Goal: Contribute content

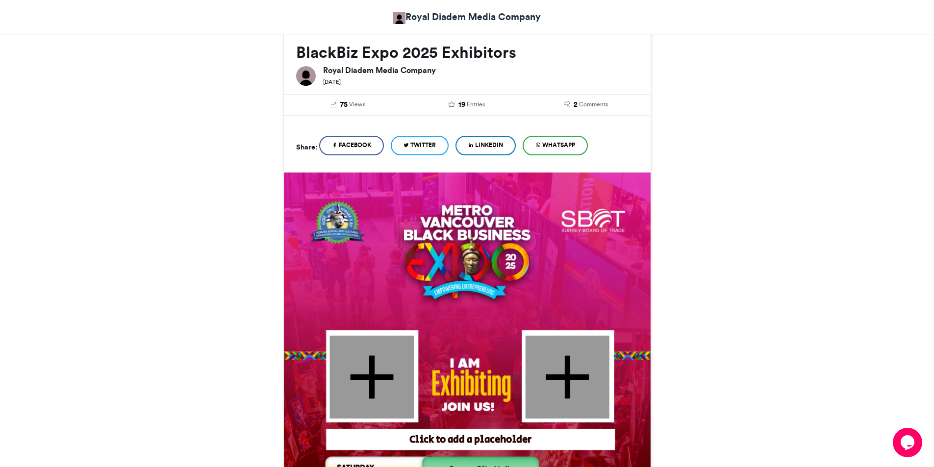
scroll to position [196, 0]
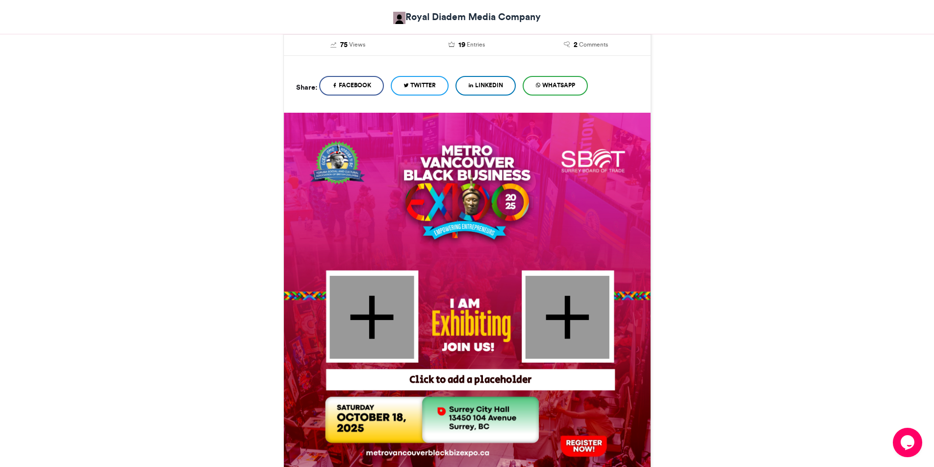
click at [370, 331] on div at bounding box center [372, 317] width 84 height 83
click at [373, 310] on div at bounding box center [372, 317] width 84 height 83
click at [565, 319] on div at bounding box center [567, 317] width 84 height 83
click at [460, 381] on div "Click to add a placeholder" at bounding box center [471, 380] width 282 height 14
click at [377, 331] on div at bounding box center [372, 317] width 84 height 83
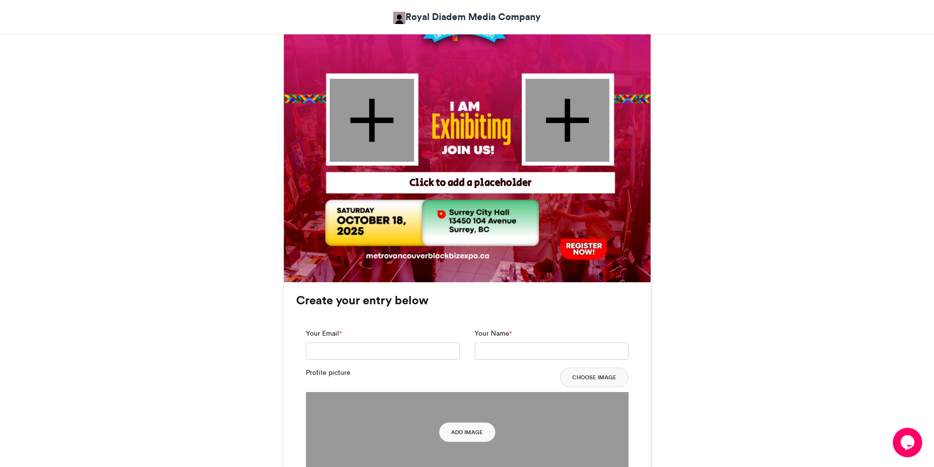
scroll to position [441, 0]
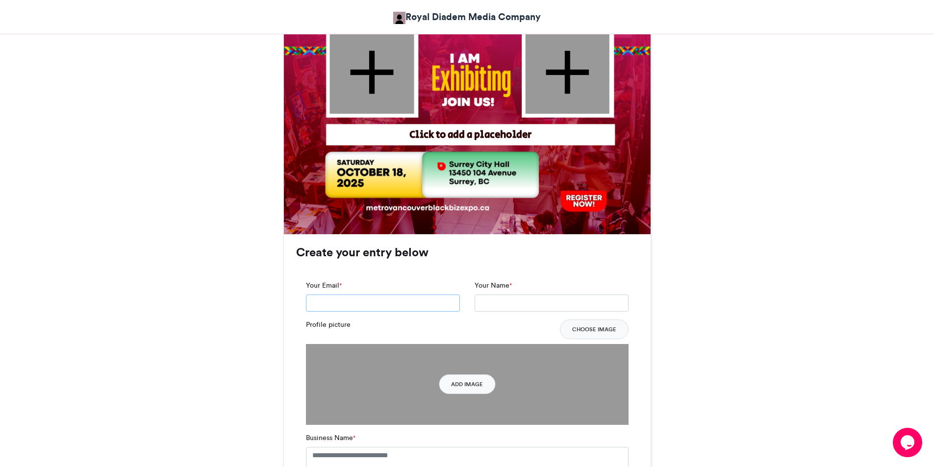
click at [357, 299] on input "Your Email *" at bounding box center [383, 304] width 154 height 18
type input "**********"
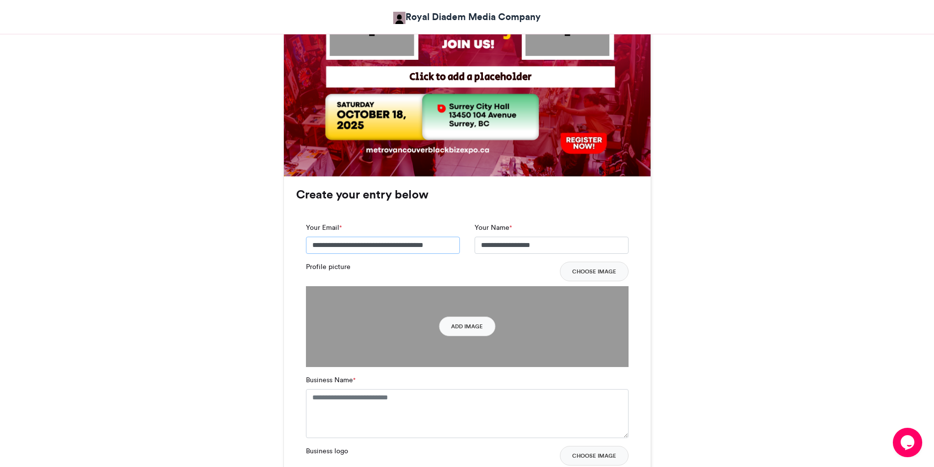
scroll to position [588, 0]
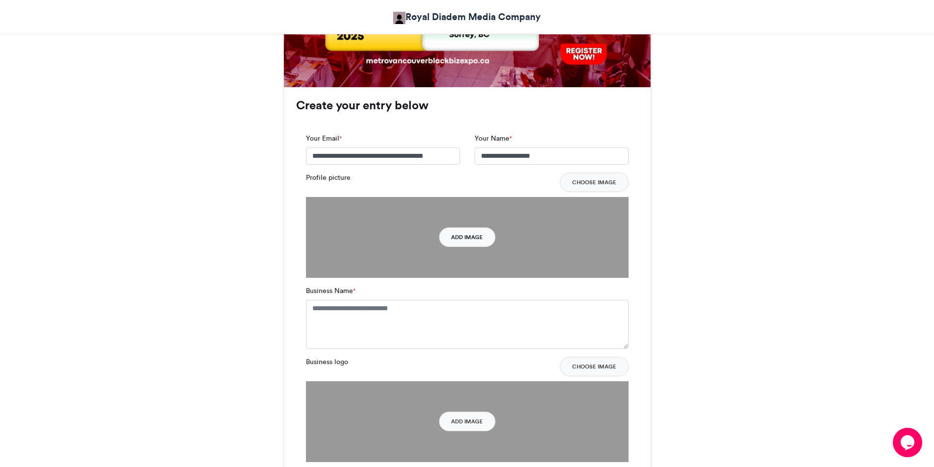
click at [459, 240] on button "Add Image" at bounding box center [467, 238] width 56 height 20
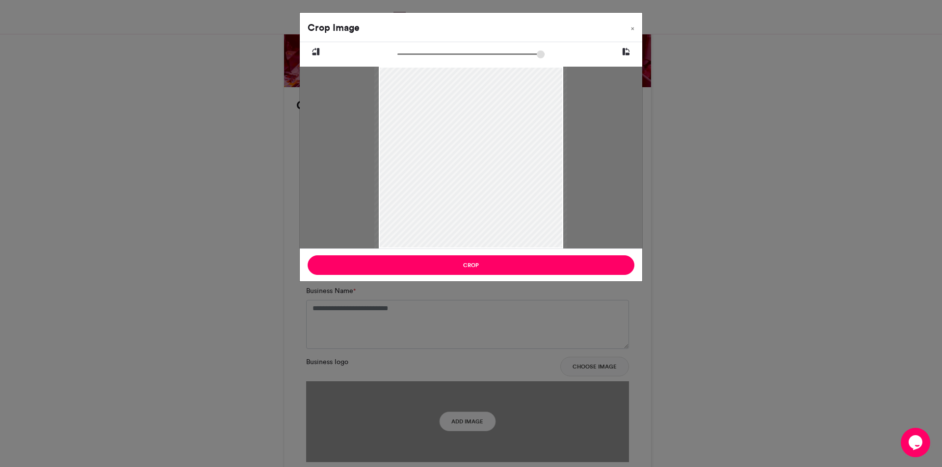
type input "******"
click at [400, 50] on input "zoom" at bounding box center [470, 54] width 147 height 9
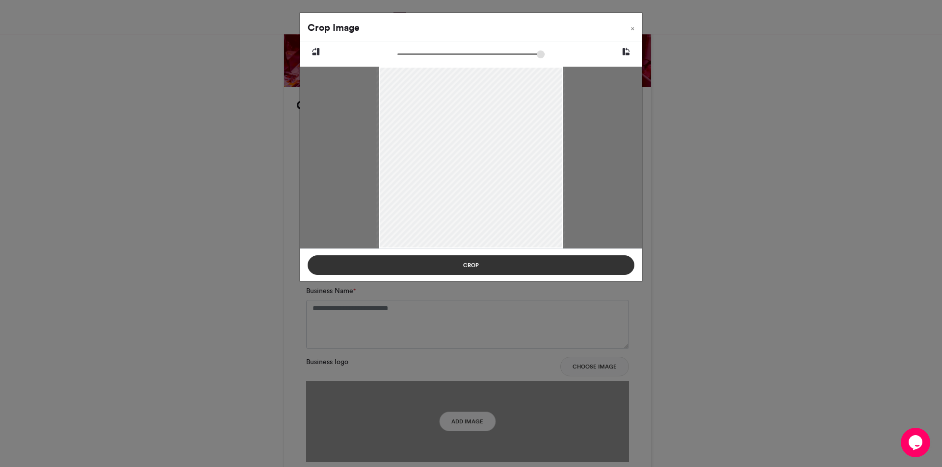
click at [470, 266] on button "Crop" at bounding box center [470, 266] width 327 height 20
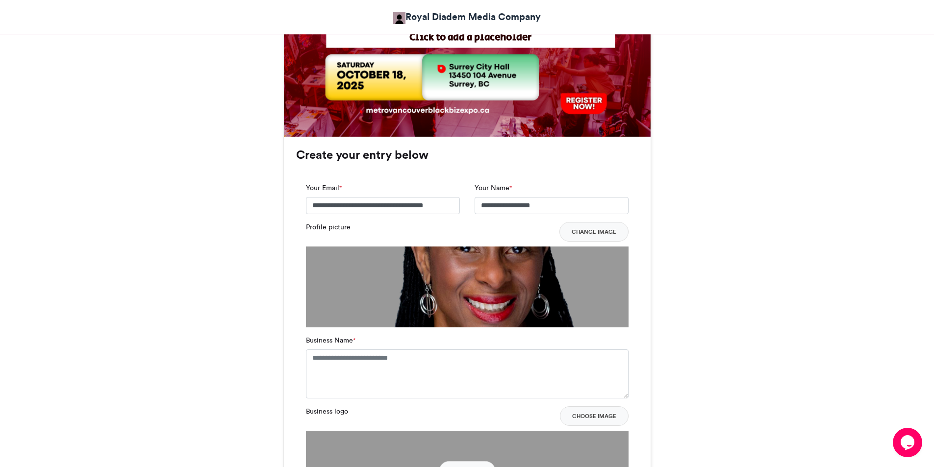
scroll to position [638, 0]
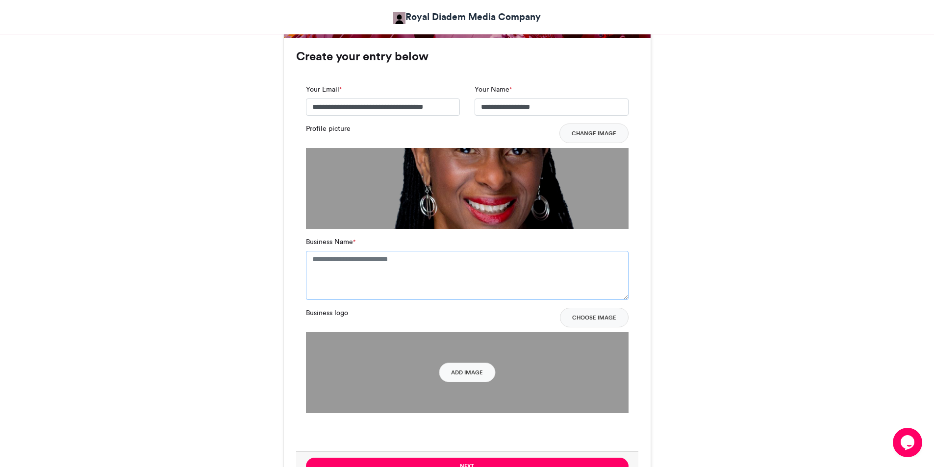
click at [400, 269] on textarea "Business Name *" at bounding box center [467, 275] width 323 height 49
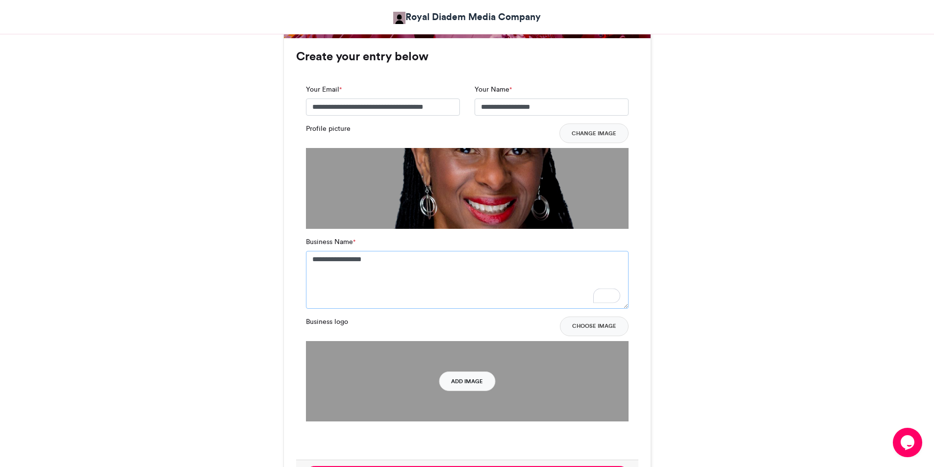
type textarea "**********"
click at [472, 387] on button "Add Image" at bounding box center [467, 382] width 56 height 20
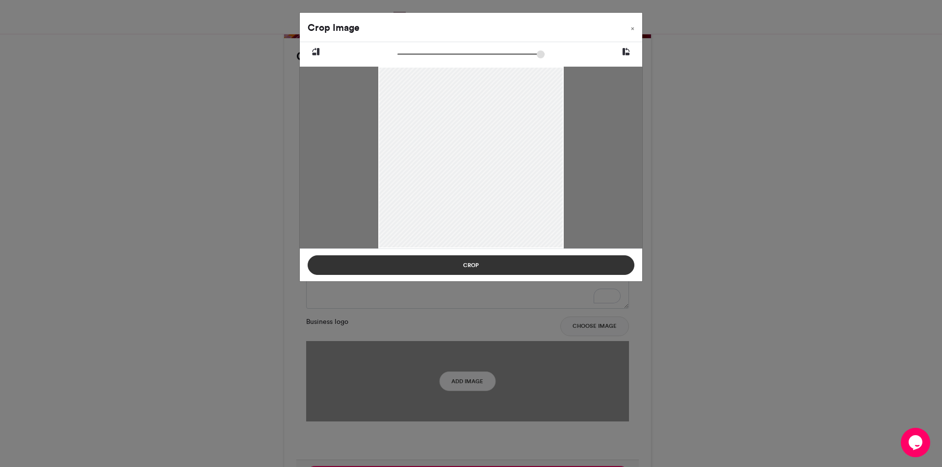
click at [488, 267] on button "Crop" at bounding box center [470, 266] width 327 height 20
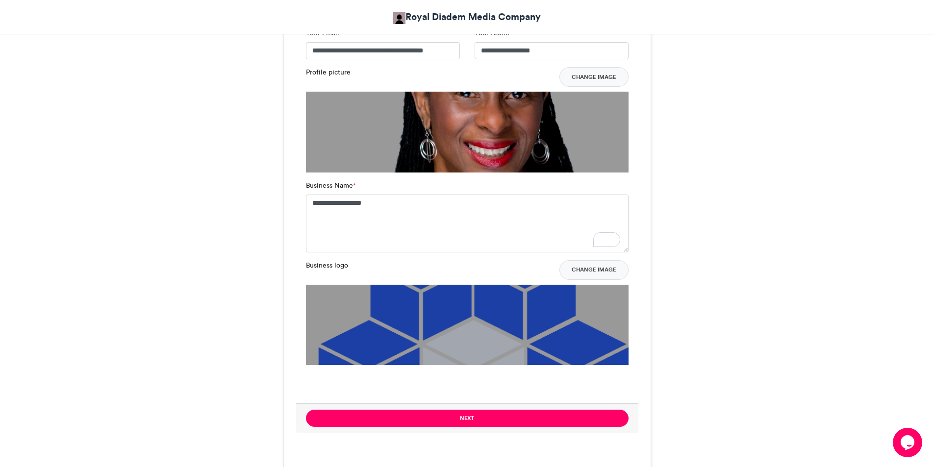
scroll to position [785, 0]
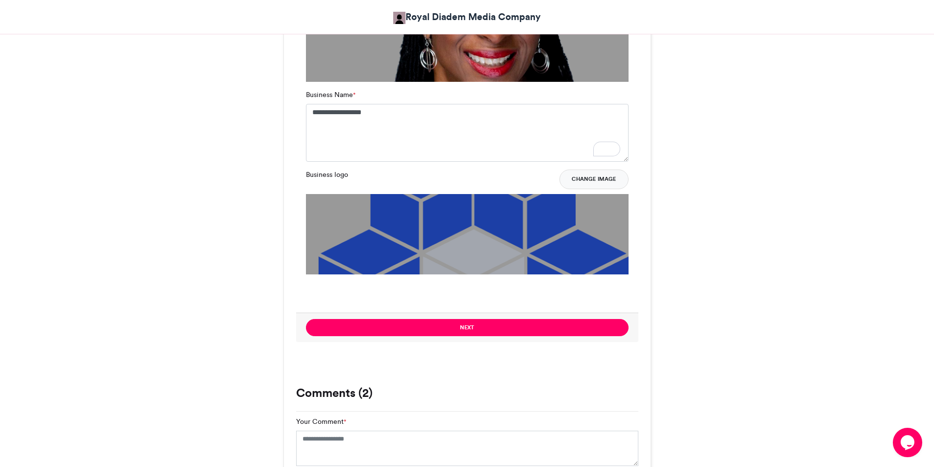
click at [582, 179] on button "Change Image" at bounding box center [594, 180] width 69 height 20
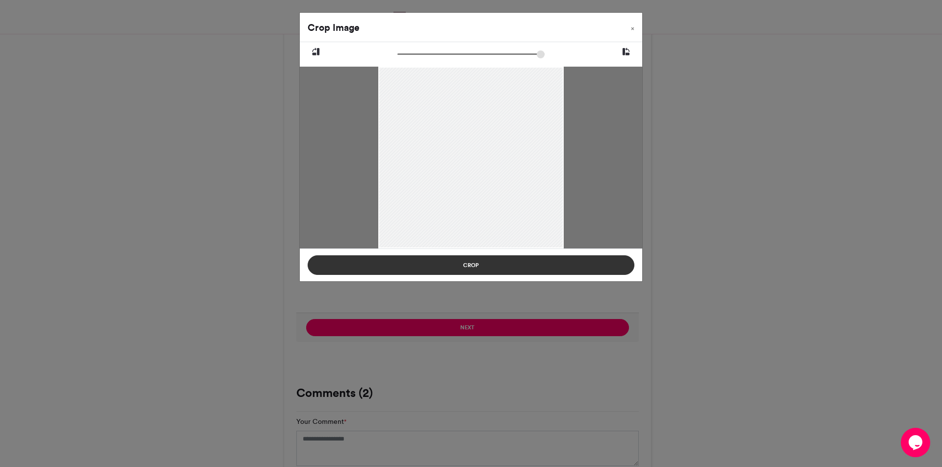
click at [470, 268] on button "Crop" at bounding box center [470, 266] width 327 height 20
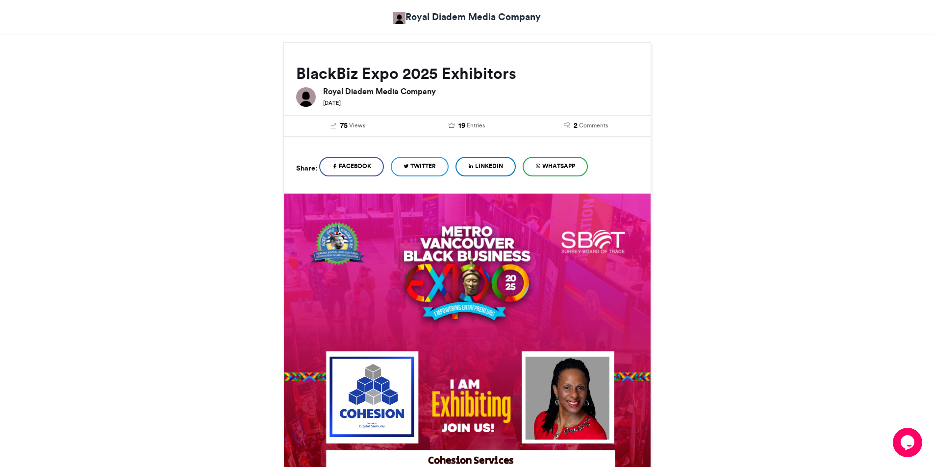
scroll to position [98, 0]
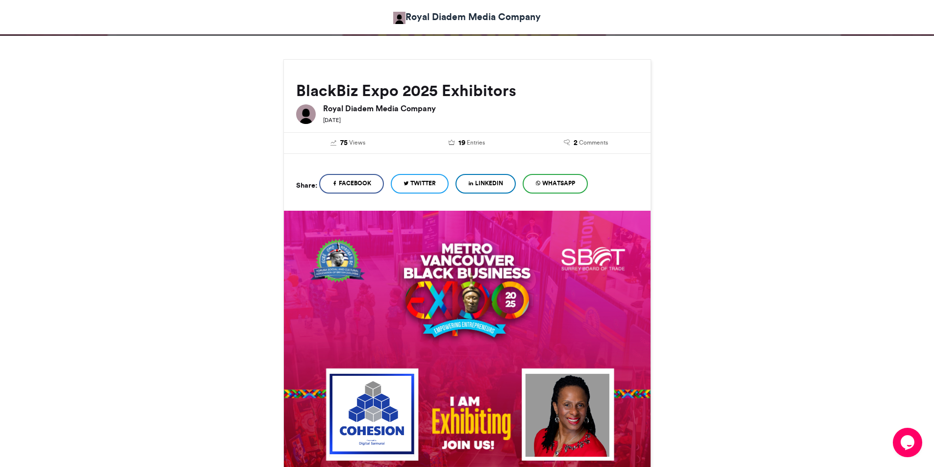
click at [366, 180] on span "Facebook" at bounding box center [355, 183] width 32 height 9
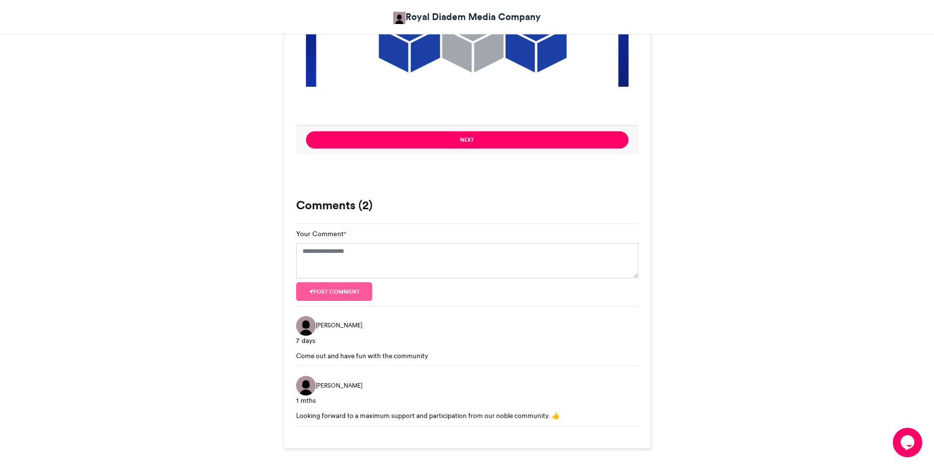
scroll to position [1061, 0]
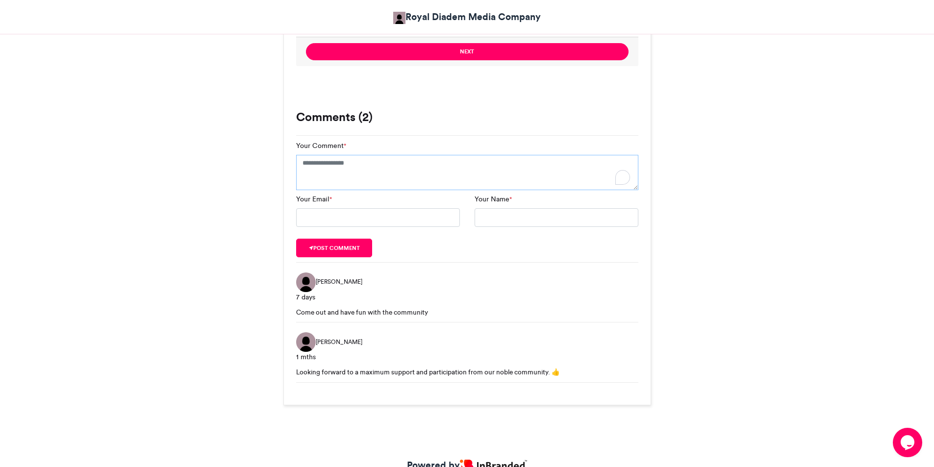
click at [326, 164] on textarea "Your Comment *" at bounding box center [467, 172] width 342 height 35
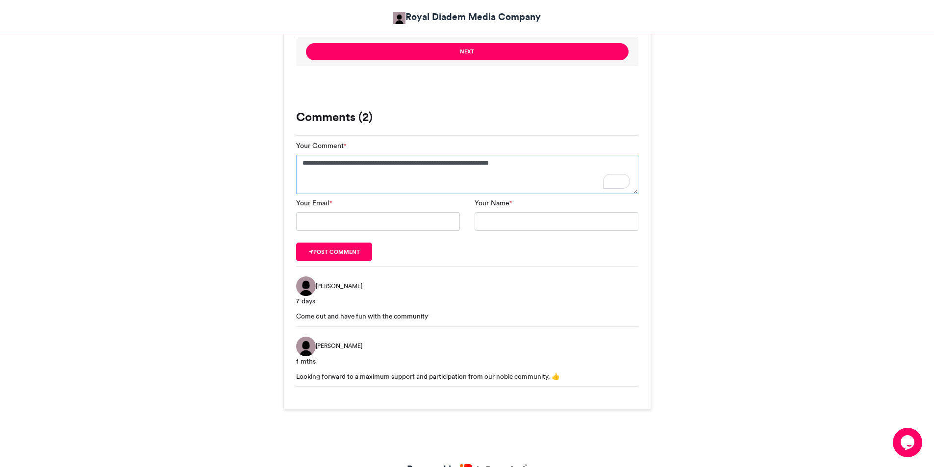
type textarea "**********"
click at [328, 219] on input "Your Email *" at bounding box center [378, 221] width 164 height 19
type input "**********"
click at [342, 253] on button "Post comment" at bounding box center [334, 252] width 77 height 19
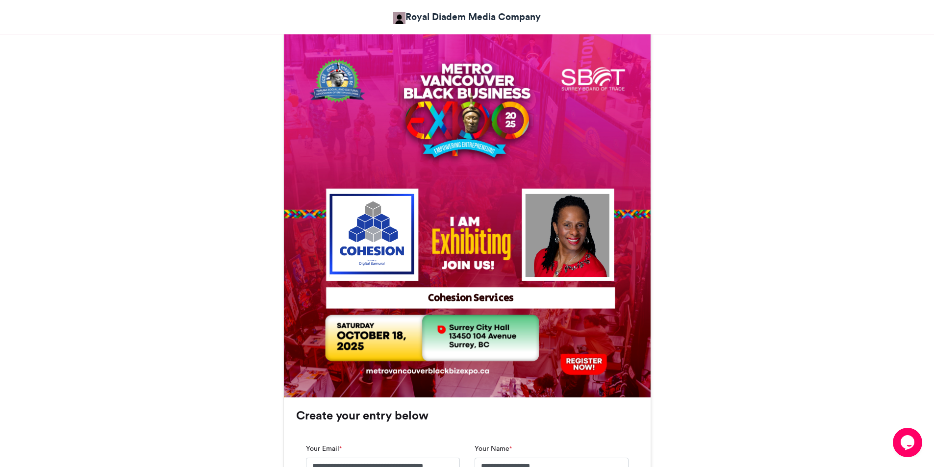
scroll to position [276, 0]
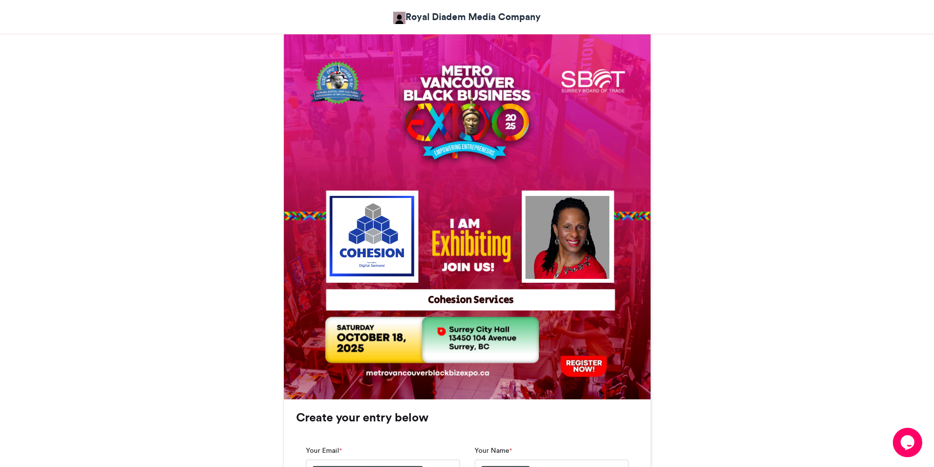
click at [476, 336] on img at bounding box center [467, 216] width 367 height 367
click at [381, 343] on img at bounding box center [467, 216] width 367 height 367
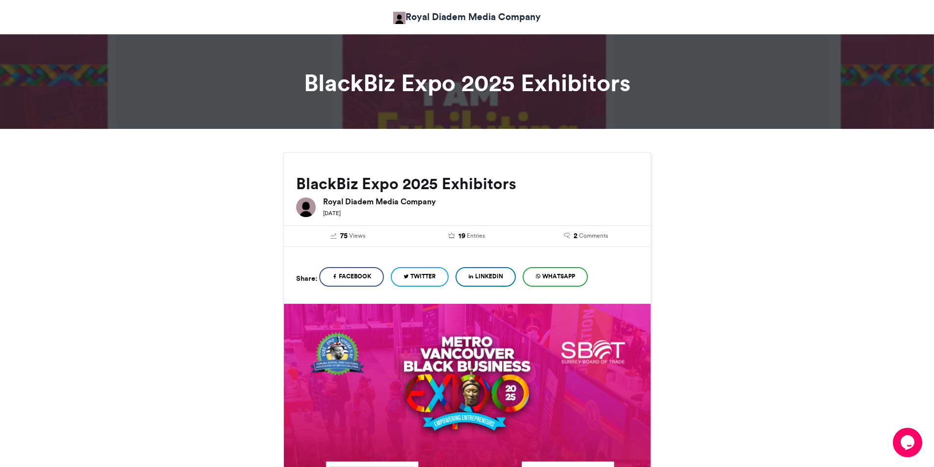
scroll to position [0, 0]
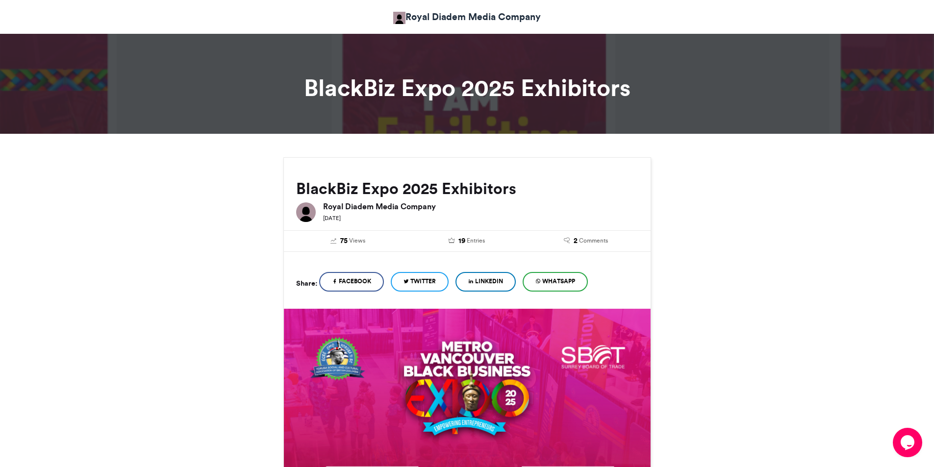
click at [914, 436] on icon "Opens Chat This icon Opens the chat window." at bounding box center [908, 443] width 16 height 16
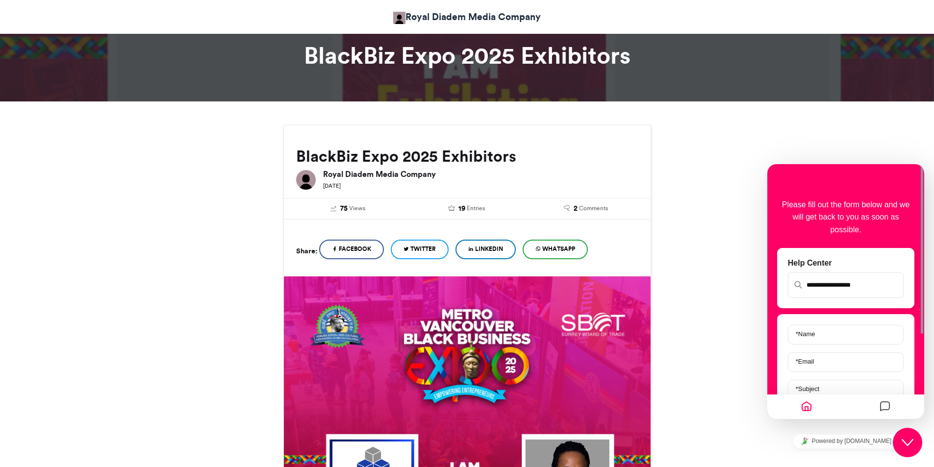
scroll to position [98, 0]
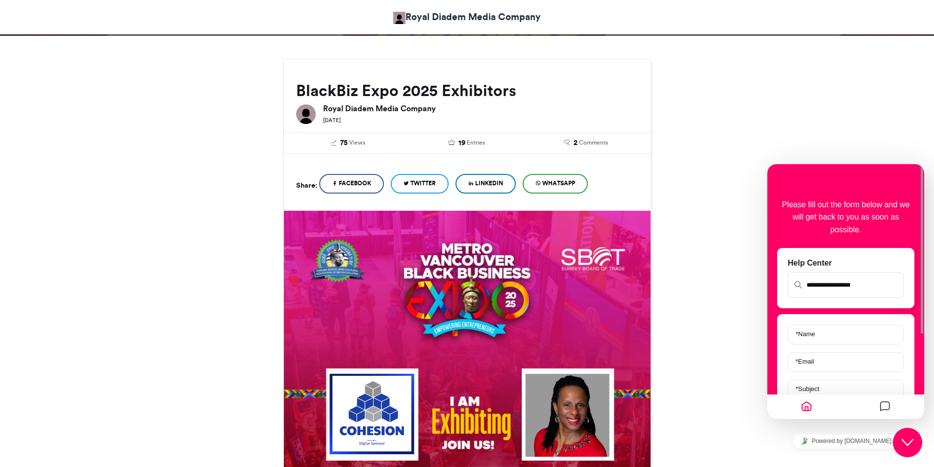
click at [568, 181] on span "WhatsApp" at bounding box center [558, 183] width 33 height 9
click at [349, 184] on span "Facebook" at bounding box center [355, 183] width 32 height 9
click at [916, 444] on div "Close Chat This icon closes the chat window." at bounding box center [907, 443] width 29 height 12
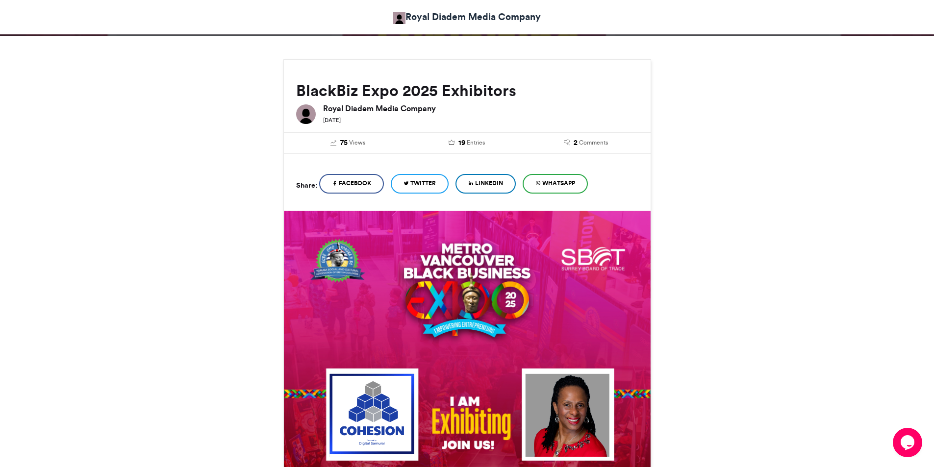
click at [536, 70] on div "BlackBiz Expo 2025 Exhibitors Royal Diadem Media Company [DATE]" at bounding box center [467, 94] width 367 height 68
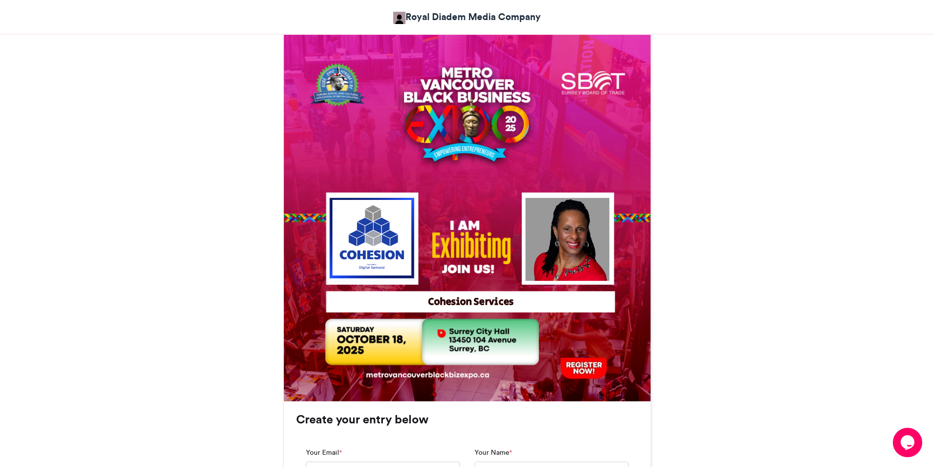
scroll to position [294, 0]
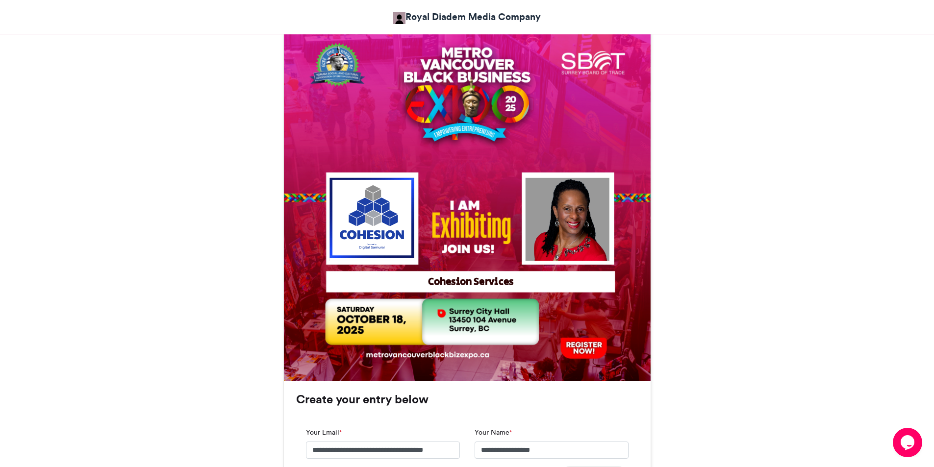
drag, startPoint x: 458, startPoint y: 146, endPoint x: 442, endPoint y: 139, distance: 17.1
click at [442, 139] on img at bounding box center [467, 198] width 367 height 367
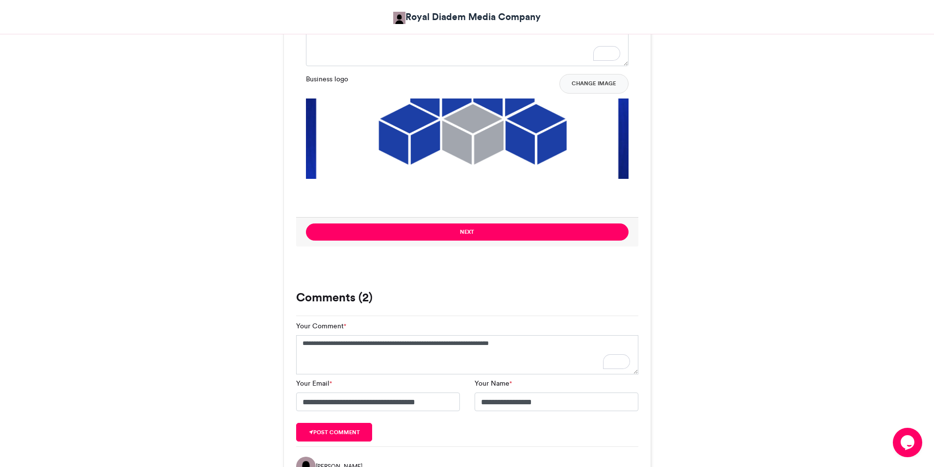
scroll to position [883, 0]
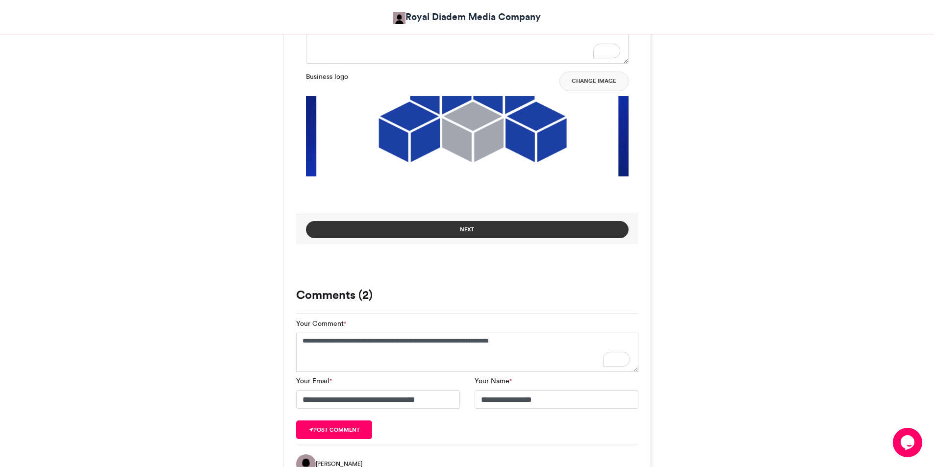
click at [485, 235] on button "Next" at bounding box center [467, 229] width 323 height 17
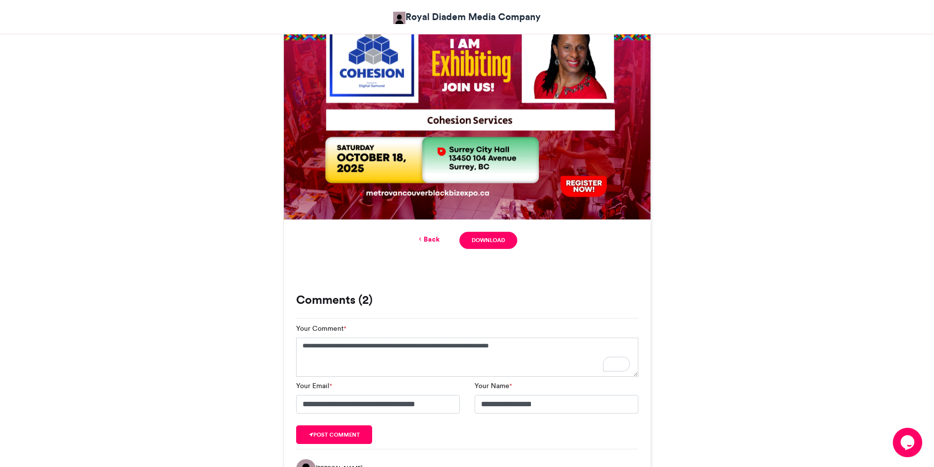
scroll to position [433, 0]
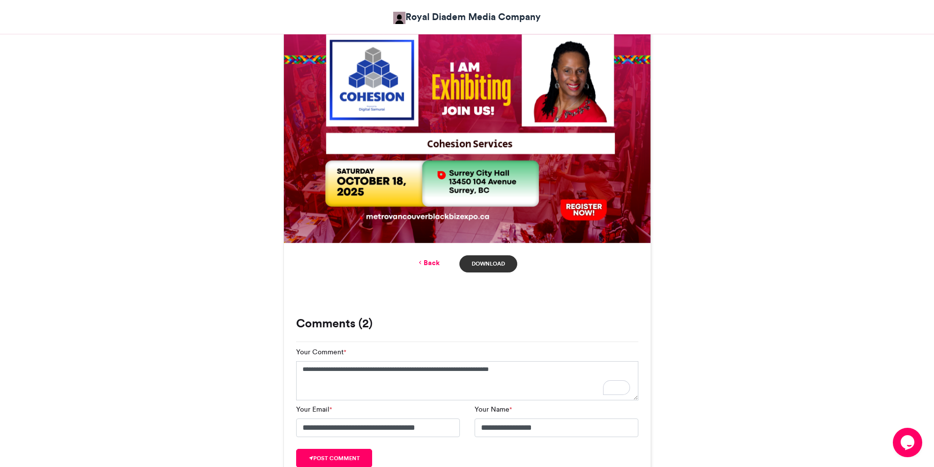
click at [485, 259] on link "Download" at bounding box center [488, 264] width 57 height 17
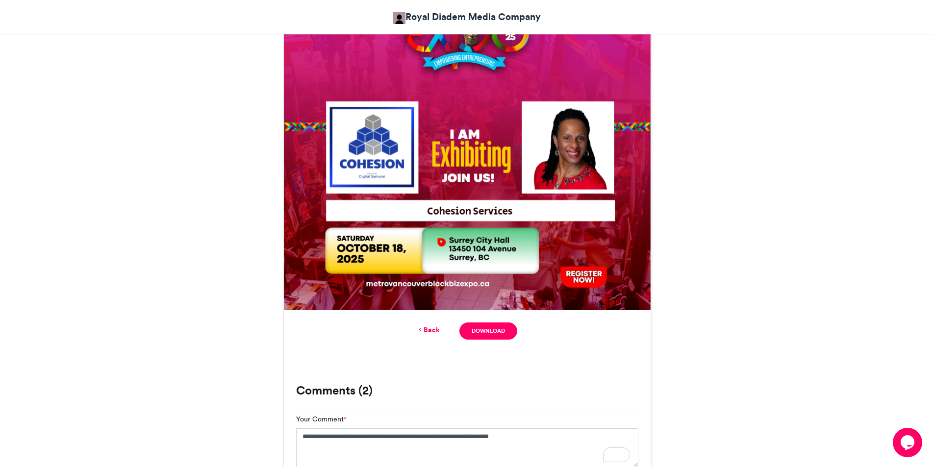
scroll to position [343, 0]
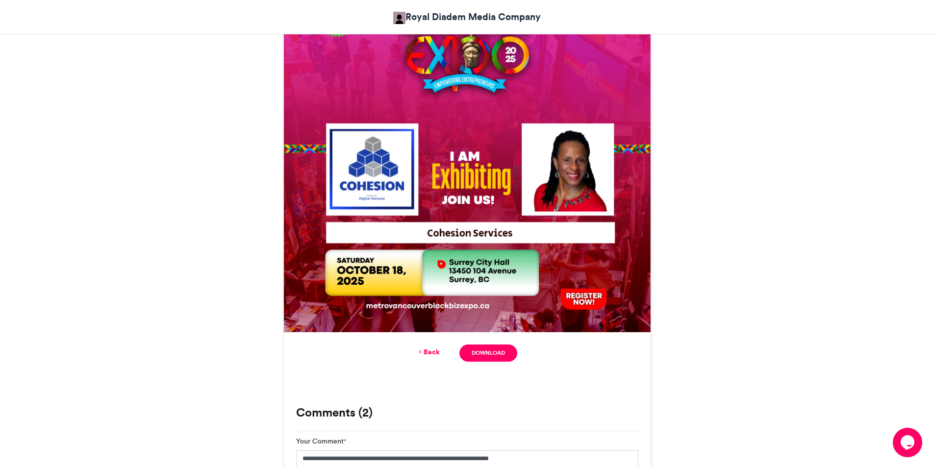
click at [432, 236] on img at bounding box center [467, 149] width 367 height 367
click at [426, 349] on link "Back" at bounding box center [428, 352] width 23 height 10
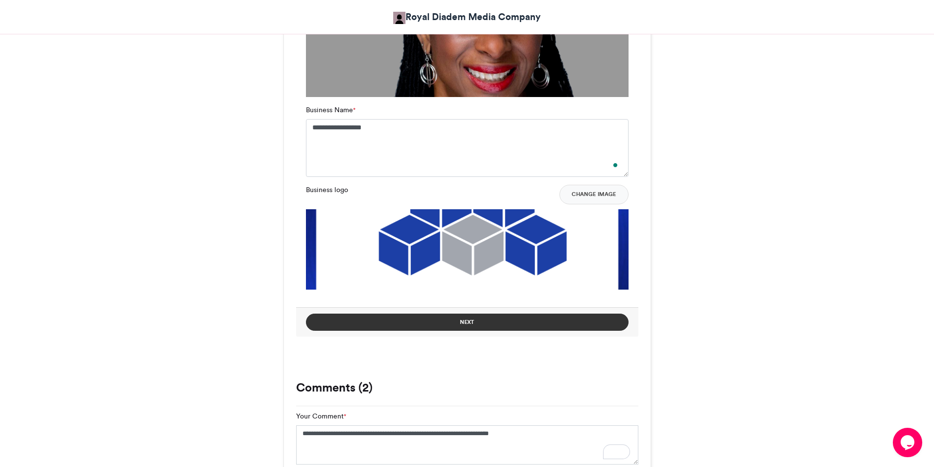
scroll to position [793, 0]
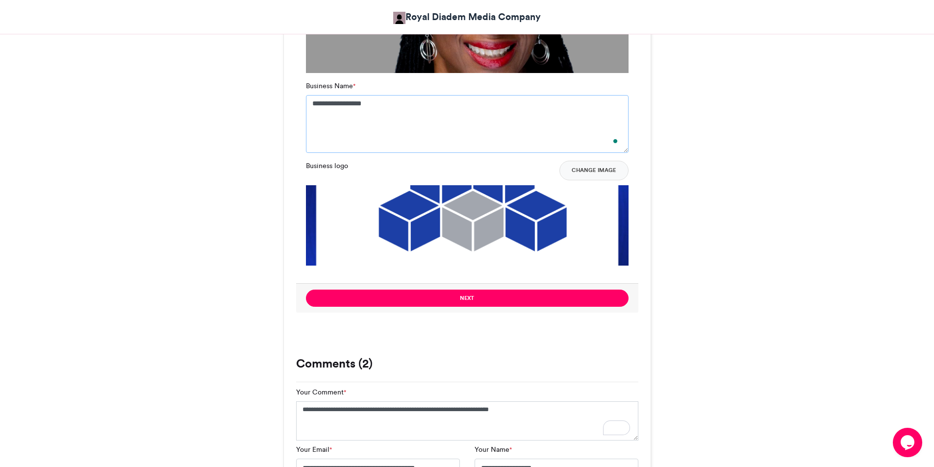
click at [382, 107] on textarea "**********" at bounding box center [467, 124] width 323 height 58
click at [374, 104] on textarea "**********" at bounding box center [467, 124] width 323 height 58
click at [405, 101] on textarea "**********" at bounding box center [467, 124] width 323 height 58
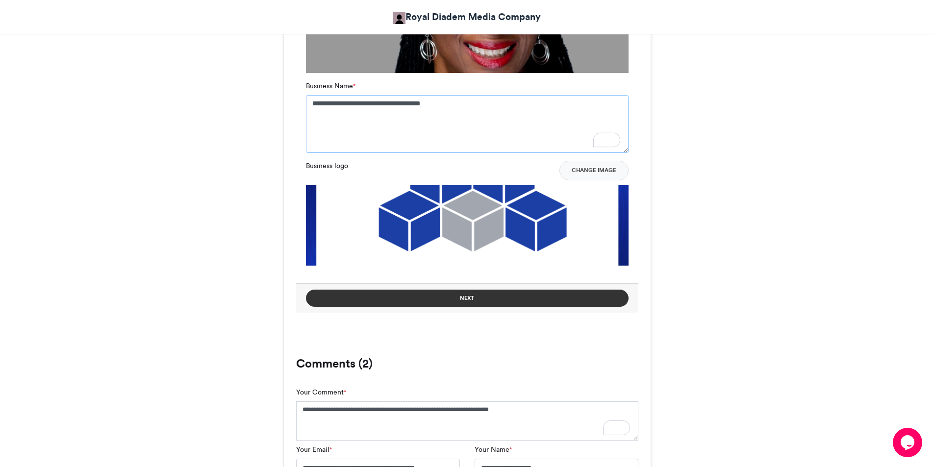
type textarea "**********"
click at [467, 299] on button "Next" at bounding box center [467, 298] width 323 height 17
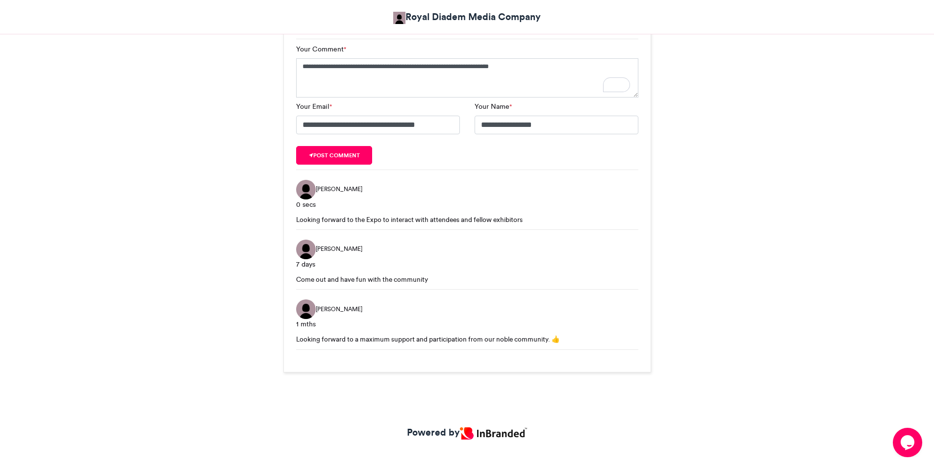
scroll to position [589, 0]
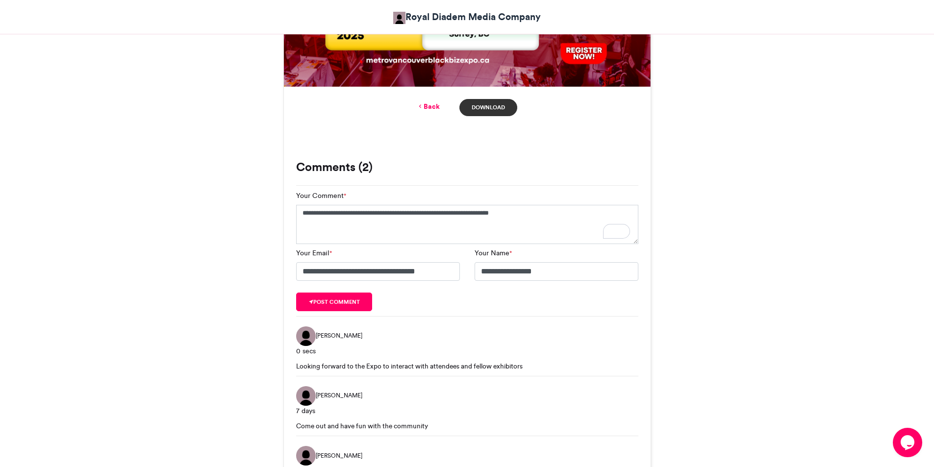
click at [485, 107] on link "Download" at bounding box center [488, 107] width 57 height 17
